Goal: Check status: Check status

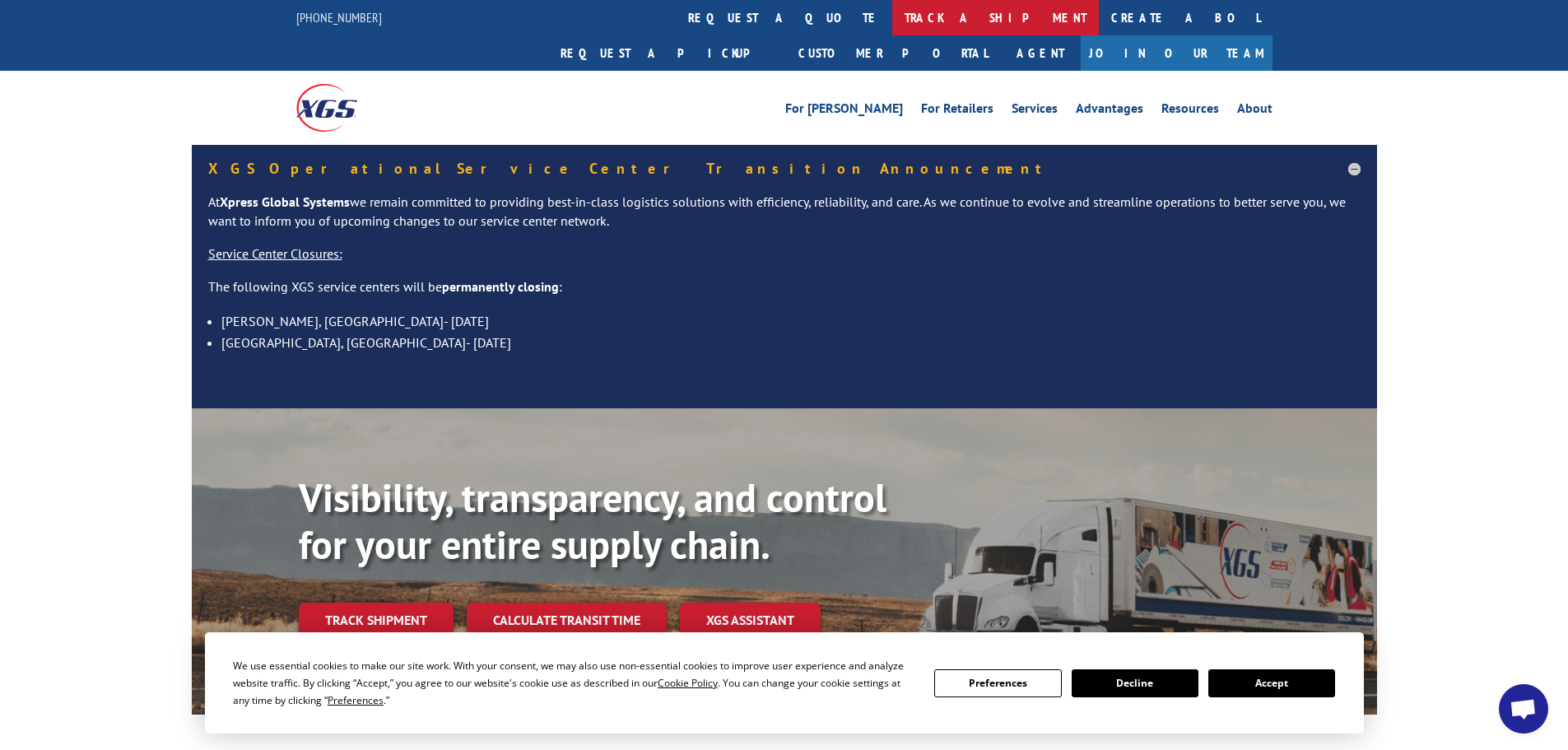
click at [892, 22] on link "track a shipment" at bounding box center [995, 18] width 207 height 35
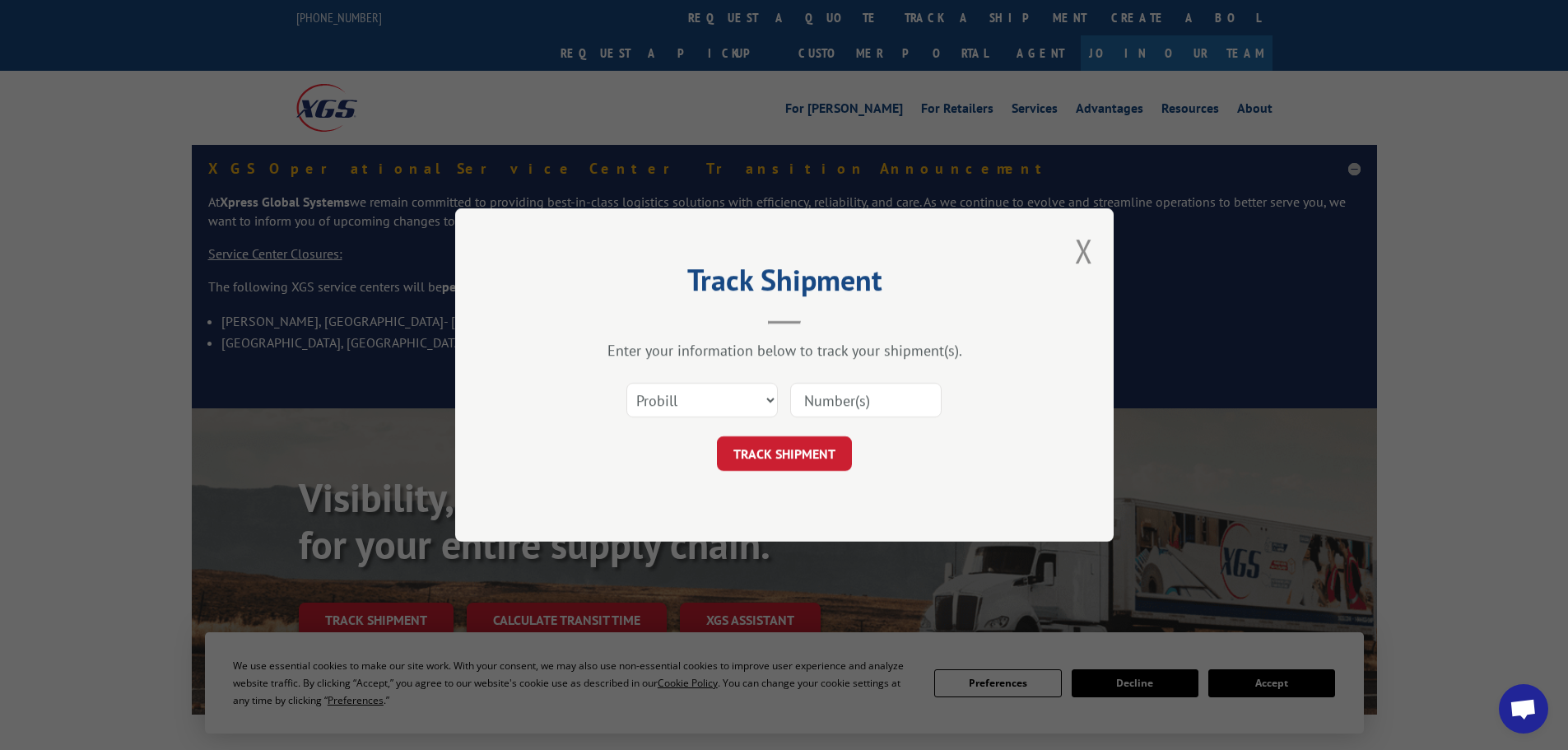
click at [826, 395] on input at bounding box center [866, 400] width 151 height 34
click at [830, 398] on input at bounding box center [866, 400] width 151 height 34
paste input "17468640"
type input "17468640"
click at [779, 448] on button "TRACK SHIPMENT" at bounding box center [784, 453] width 135 height 34
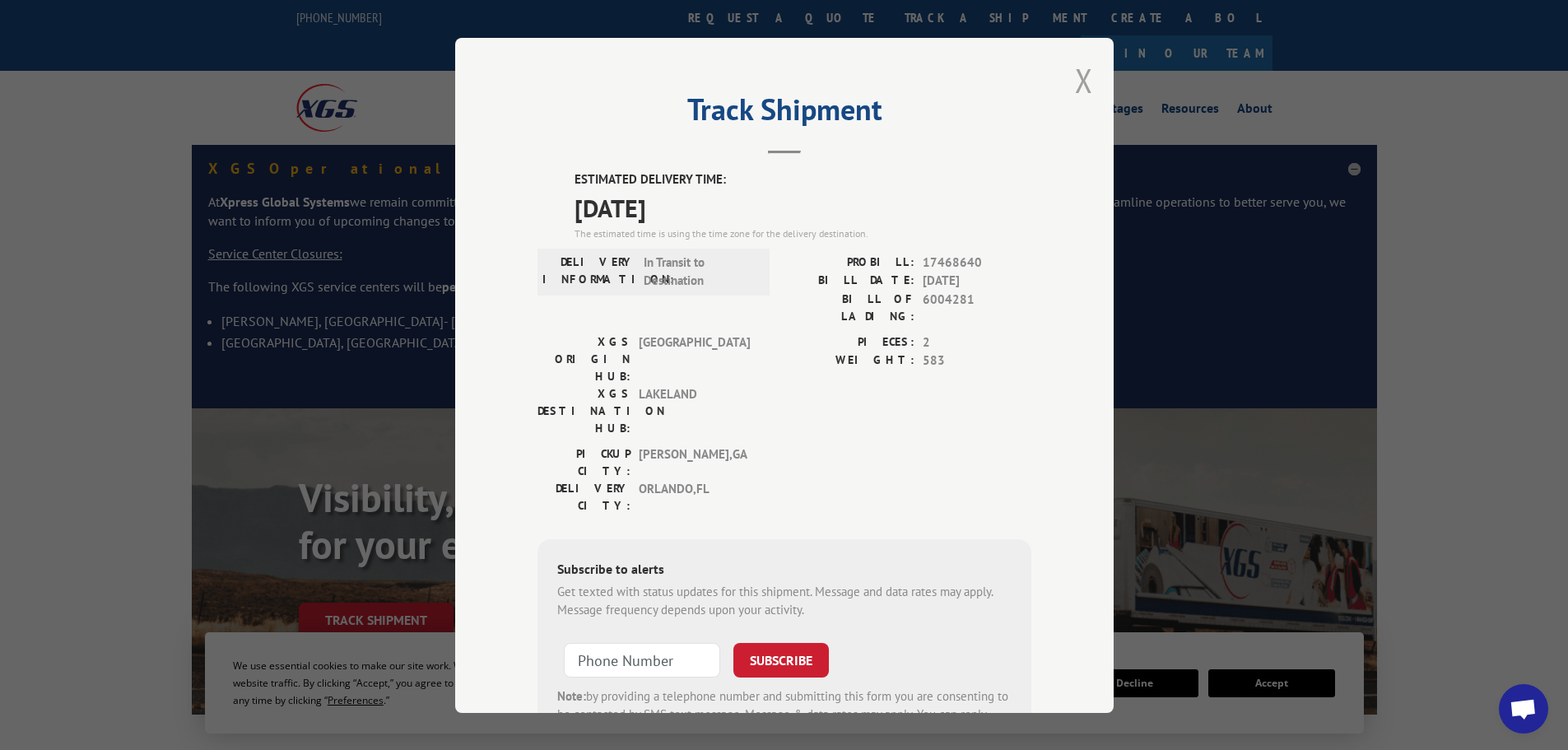
click at [1077, 75] on button "Close modal" at bounding box center [1084, 80] width 18 height 43
